Goal: Transaction & Acquisition: Purchase product/service

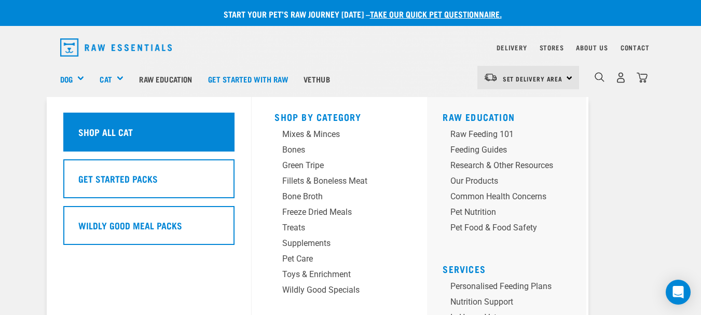
click at [145, 127] on div "Shop All Cat" at bounding box center [148, 132] width 171 height 39
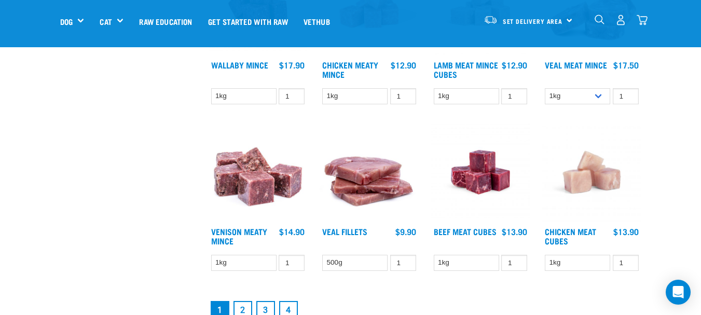
scroll to position [1297, 0]
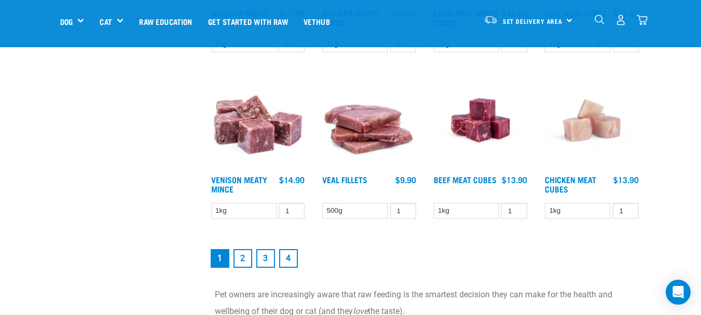
click at [238, 259] on link "2" at bounding box center [242, 258] width 19 height 19
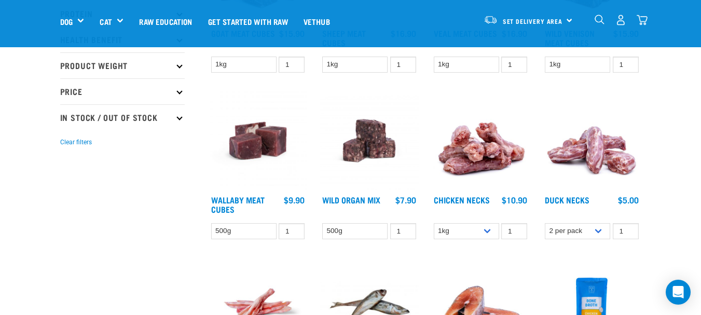
scroll to position [259, 0]
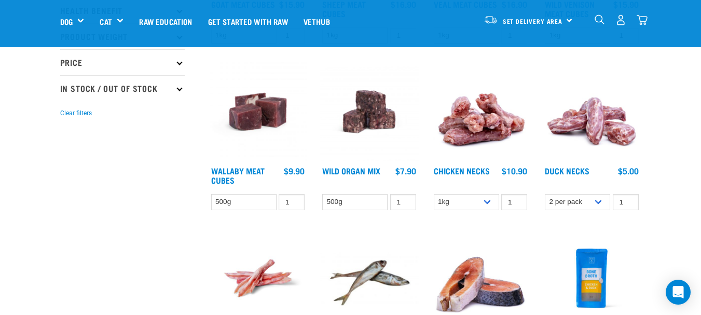
drag, startPoint x: 651, startPoint y: 117, endPoint x: 686, endPoint y: 122, distance: 35.6
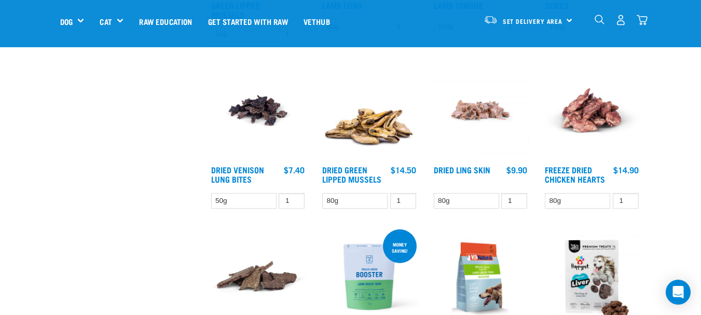
scroll to position [1141, 0]
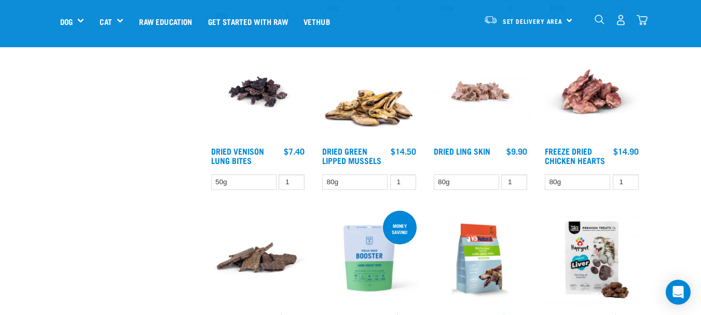
drag, startPoint x: 147, startPoint y: 214, endPoint x: 139, endPoint y: 216, distance: 7.9
drag, startPoint x: 139, startPoint y: 216, endPoint x: 122, endPoint y: 214, distance: 16.7
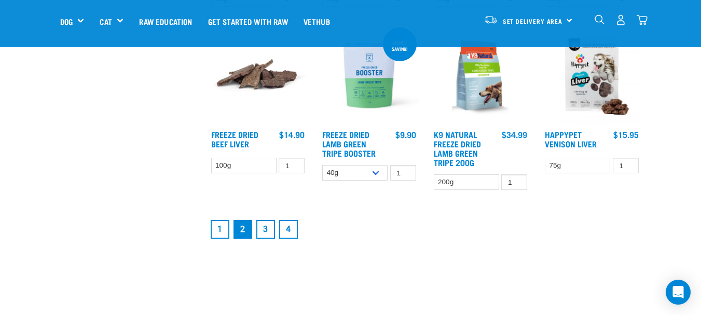
scroll to position [1349, 0]
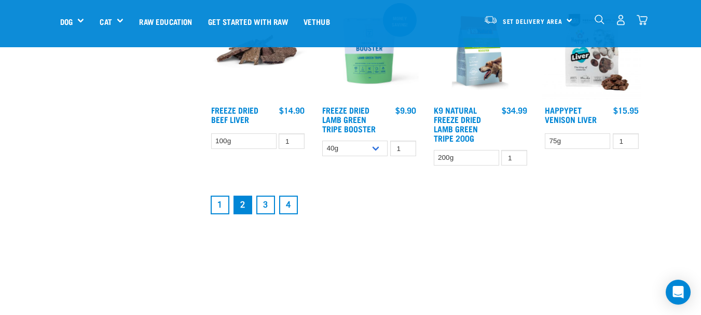
click at [261, 202] on link "3" at bounding box center [265, 205] width 19 height 19
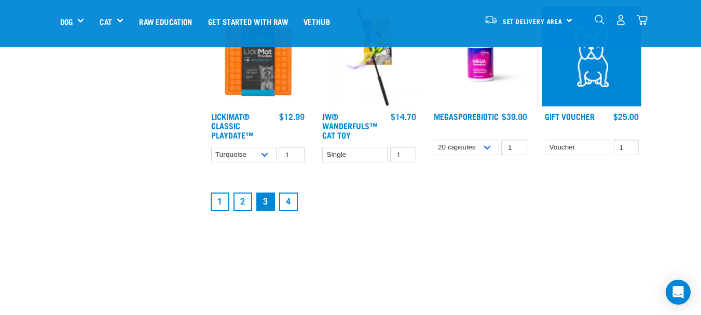
scroll to position [1400, 0]
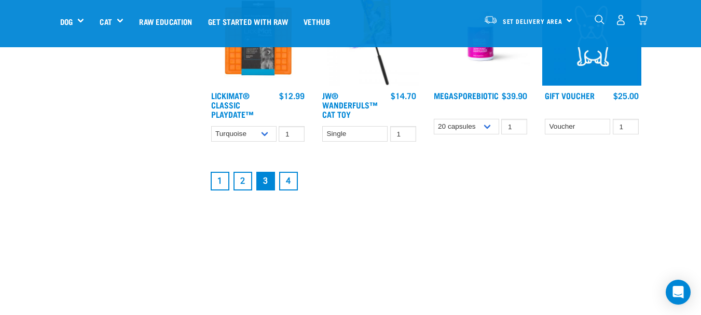
click at [289, 185] on link "4" at bounding box center [288, 181] width 19 height 19
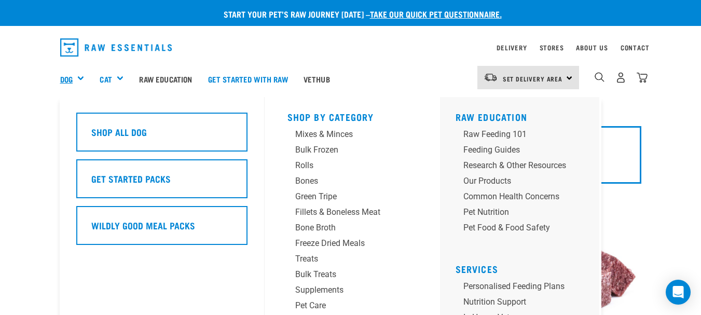
click at [70, 77] on link "Dog" at bounding box center [66, 79] width 12 height 12
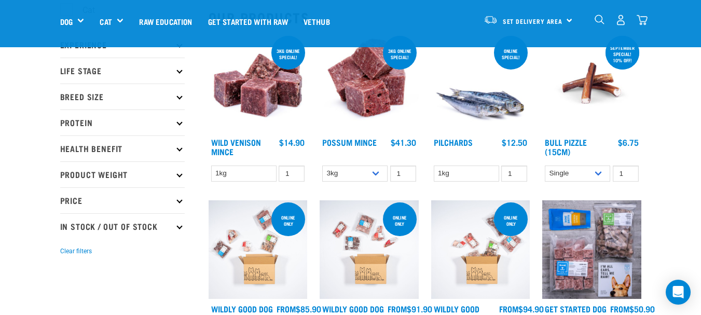
scroll to position [104, 0]
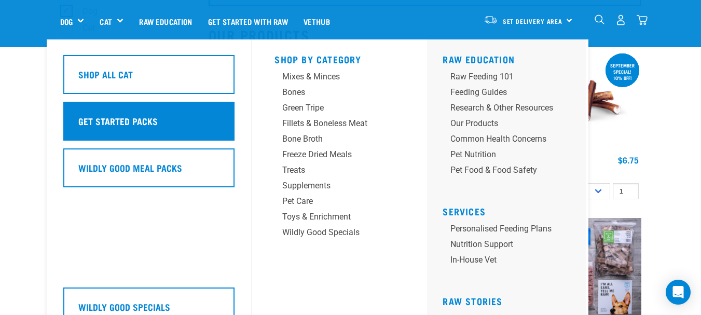
click at [157, 105] on div "Get Started Packs" at bounding box center [148, 121] width 171 height 39
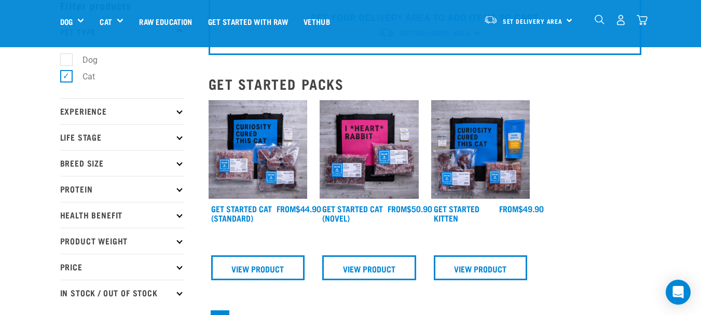
scroll to position [52, 0]
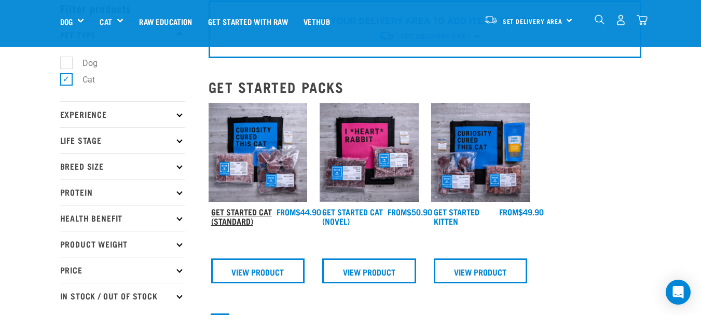
click at [239, 209] on link "Get Started Cat (Standard)" at bounding box center [241, 216] width 61 height 14
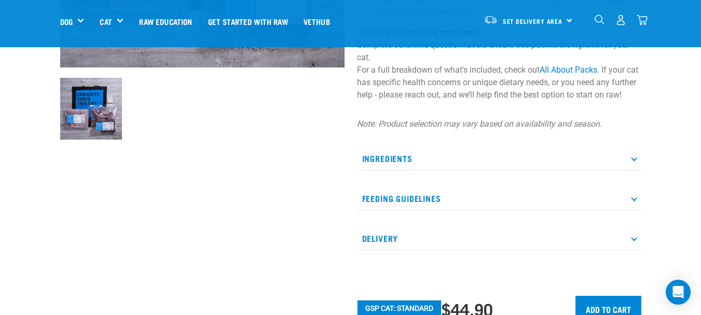
scroll to position [311, 0]
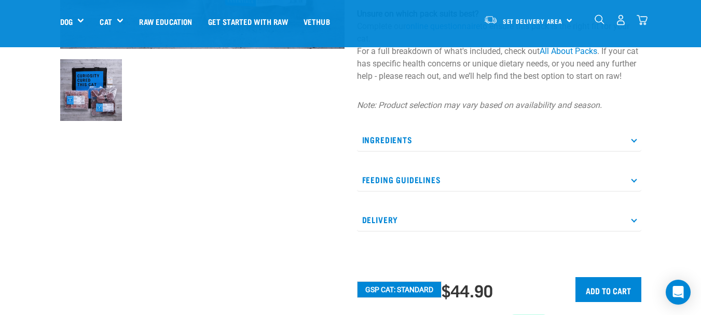
click at [518, 191] on p "Feeding Guidelines" at bounding box center [499, 179] width 284 height 23
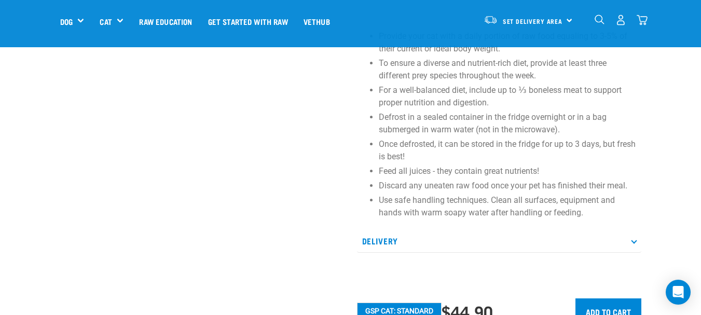
scroll to position [519, 0]
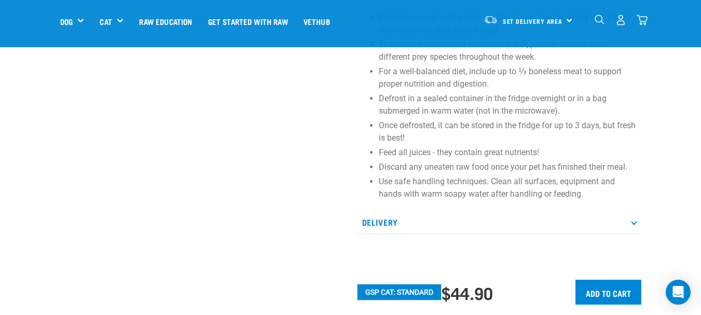
drag, startPoint x: 524, startPoint y: 235, endPoint x: 531, endPoint y: 235, distance: 7.3
click at [531, 234] on p "Delivery" at bounding box center [499, 222] width 284 height 23
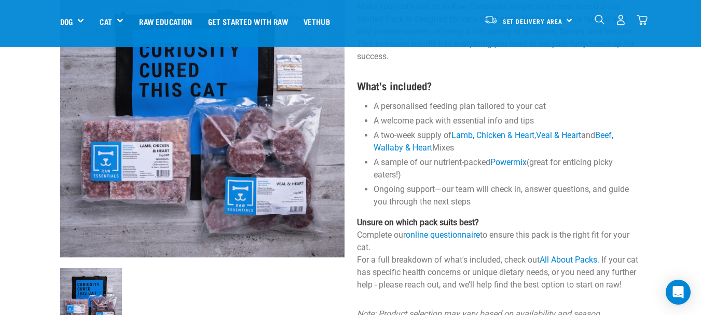
scroll to position [104, 0]
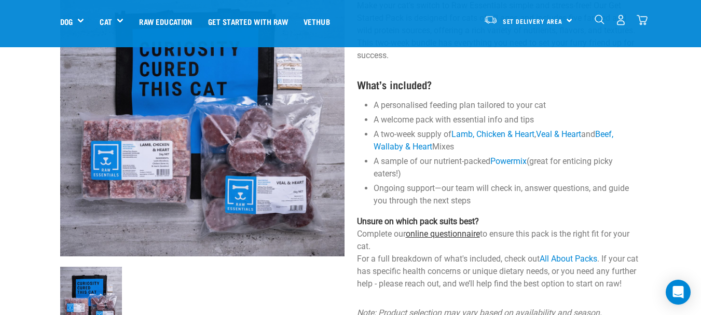
click at [437, 233] on link "online questionnaire" at bounding box center [443, 234] width 74 height 10
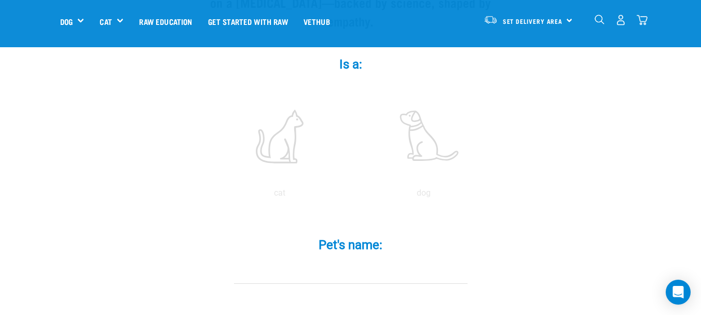
scroll to position [207, 0]
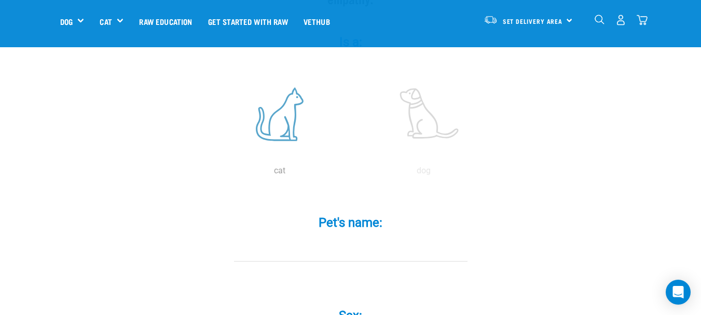
click at [298, 110] on label at bounding box center [280, 114] width 140 height 88
click at [207, 173] on input "radio" at bounding box center [207, 173] width 0 height 0
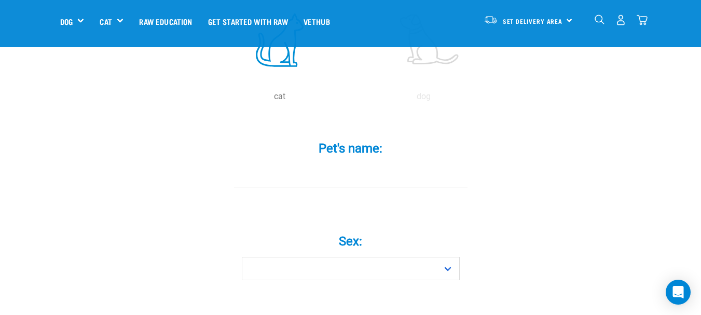
scroll to position [363, 0]
